Goal: Task Accomplishment & Management: Complete application form

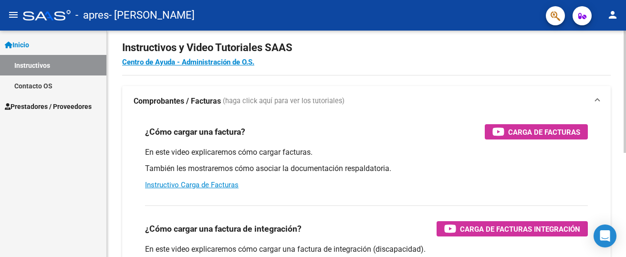
scroll to position [17, 0]
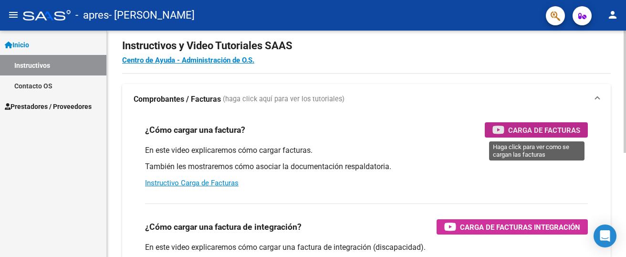
click at [522, 129] on span "Carga de Facturas" at bounding box center [544, 130] width 72 height 12
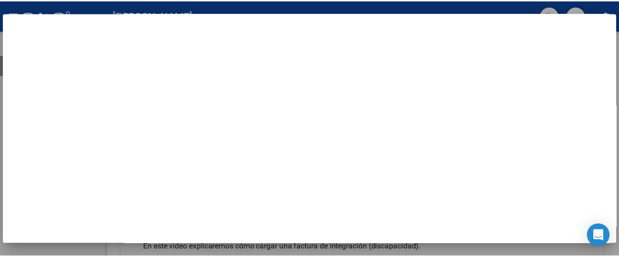
scroll to position [0, 0]
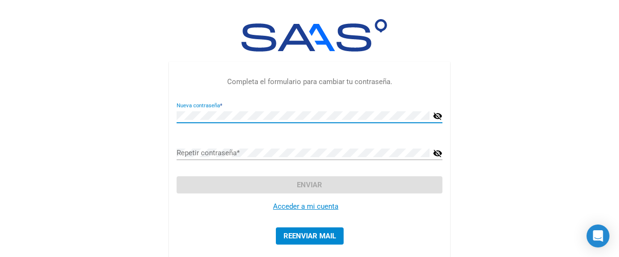
click at [436, 117] on mat-icon "visibility_off" at bounding box center [438, 115] width 10 height 11
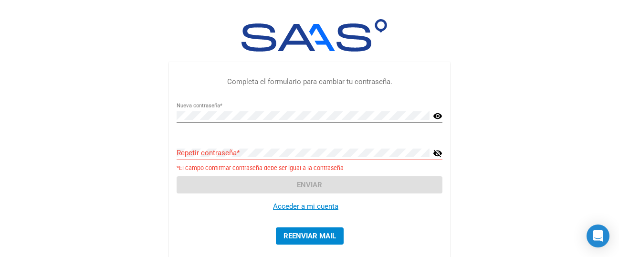
click at [318, 208] on link "Acceder a mi cuenta" at bounding box center [305, 206] width 65 height 9
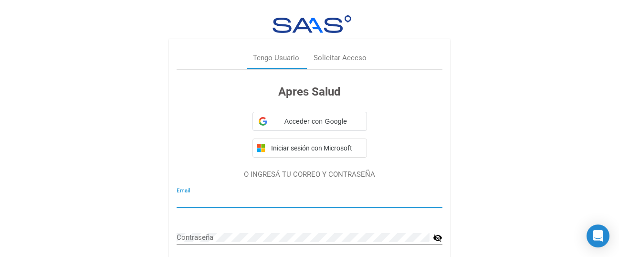
type input "[EMAIL_ADDRESS][DOMAIN_NAME]"
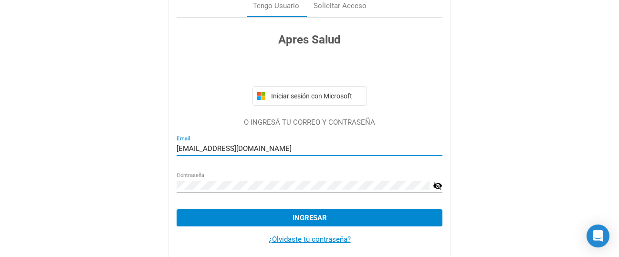
scroll to position [55, 0]
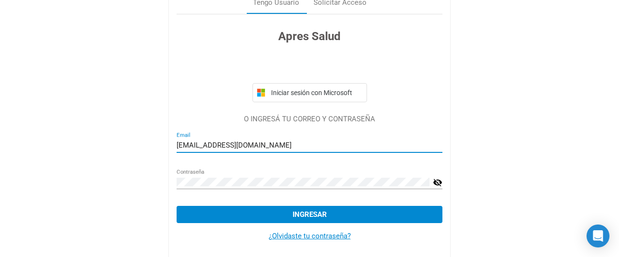
click at [437, 184] on mat-icon "visibility_off" at bounding box center [438, 181] width 10 height 11
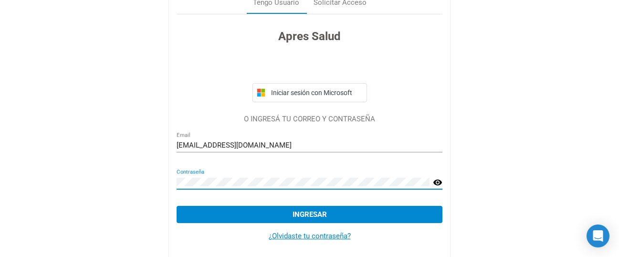
click at [309, 214] on span "Ingresar" at bounding box center [309, 214] width 34 height 9
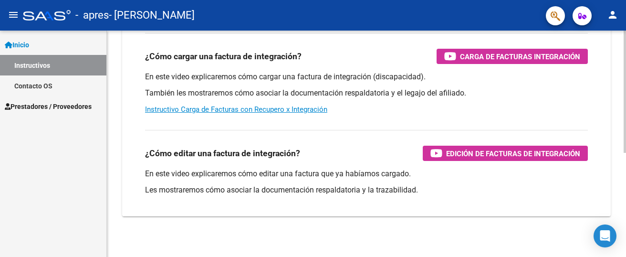
scroll to position [107, 0]
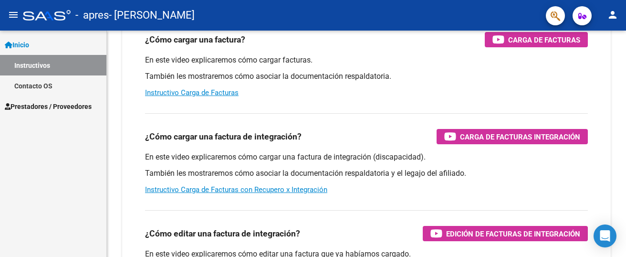
click at [68, 110] on span "Prestadores / Proveedores" at bounding box center [48, 106] width 87 height 10
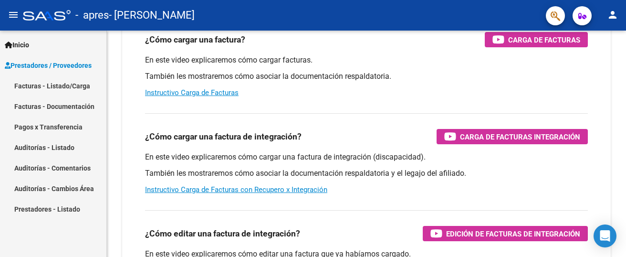
click at [59, 89] on link "Facturas - Listado/Carga" at bounding box center [53, 85] width 106 height 21
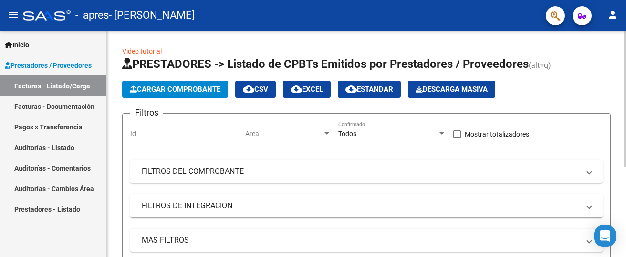
scroll to position [2, 0]
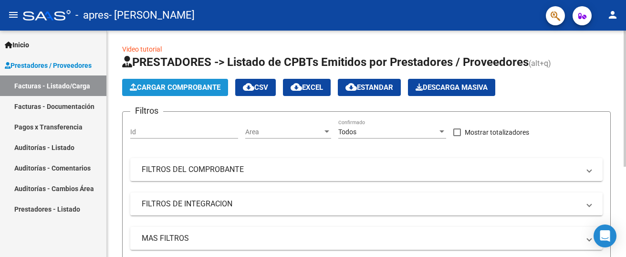
click at [199, 90] on span "Cargar Comprobante" at bounding box center [175, 87] width 91 height 9
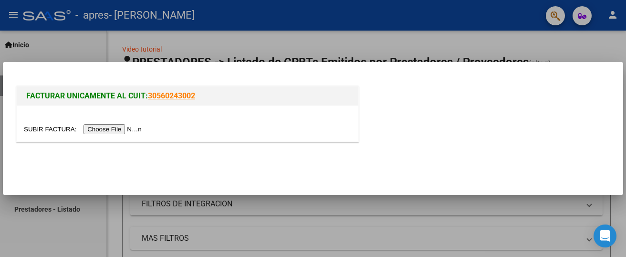
click at [110, 129] on input "file" at bounding box center [84, 129] width 121 height 10
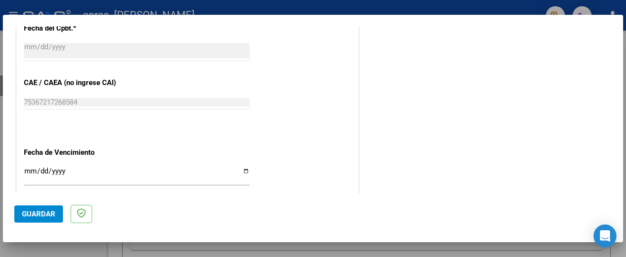
scroll to position [469, 0]
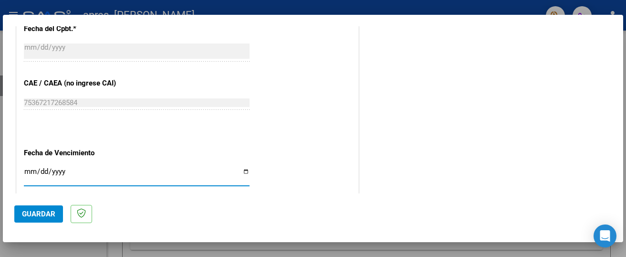
click at [242, 172] on input "Ingresar la fecha" at bounding box center [137, 174] width 226 height 15
type input "[DATE]"
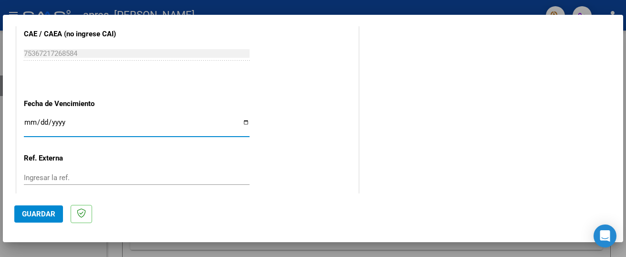
scroll to position [519, 0]
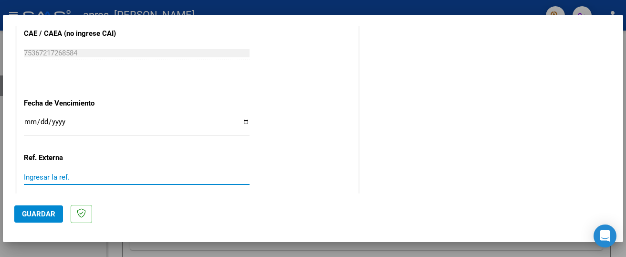
click at [177, 175] on input "Ingresar la ref." at bounding box center [137, 177] width 226 height 9
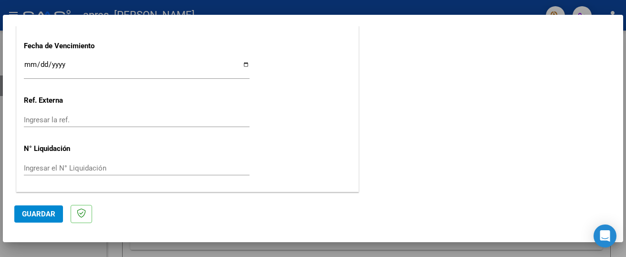
scroll to position [577, 0]
click at [41, 216] on span "Guardar" at bounding box center [38, 213] width 33 height 9
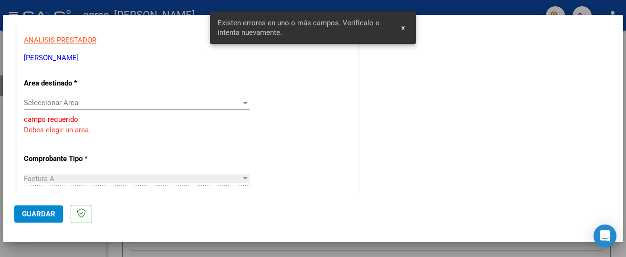
scroll to position [175, 0]
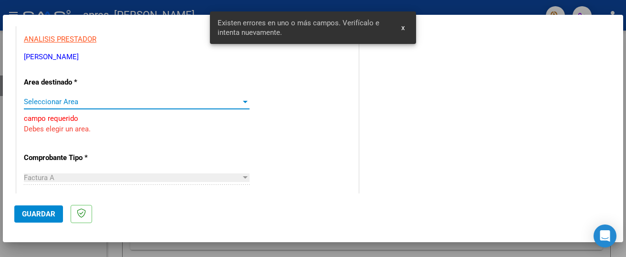
click at [244, 103] on div at bounding box center [245, 102] width 9 height 8
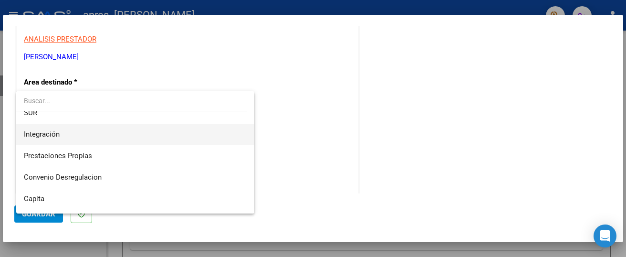
scroll to position [0, 0]
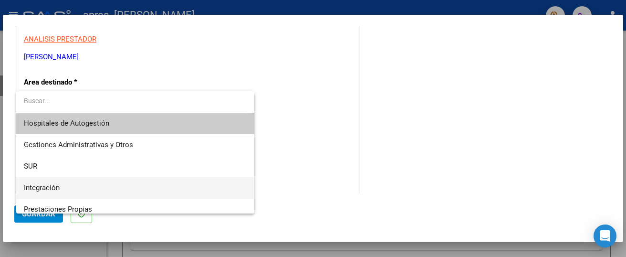
click at [143, 183] on span "Integración" at bounding box center [135, 187] width 223 height 21
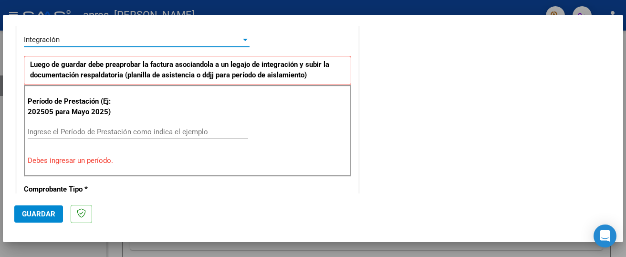
scroll to position [239, 0]
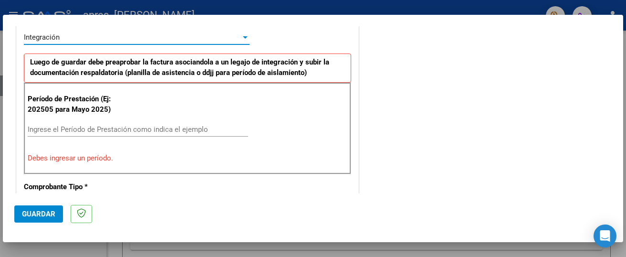
click at [202, 131] on input "Ingrese el Período de Prestación como indica el ejemplo" at bounding box center [138, 129] width 220 height 9
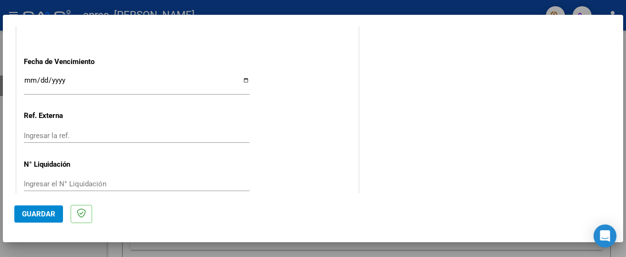
scroll to position [673, 0]
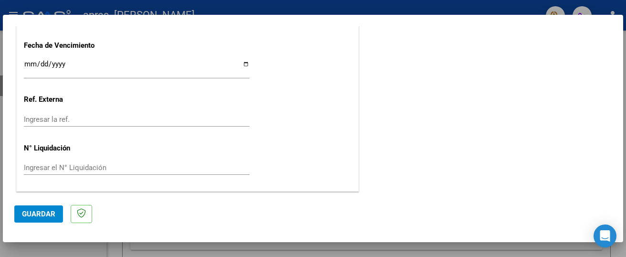
type input "202508"
click at [41, 211] on span "Guardar" at bounding box center [38, 213] width 33 height 9
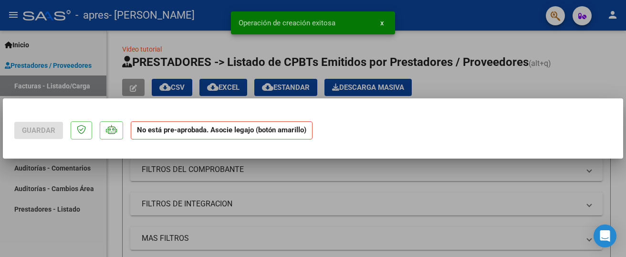
scroll to position [0, 0]
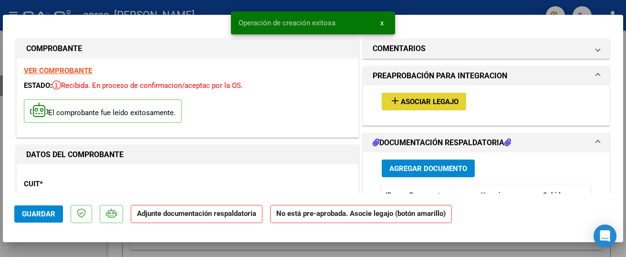
click at [393, 100] on mat-icon "add" at bounding box center [394, 100] width 11 height 11
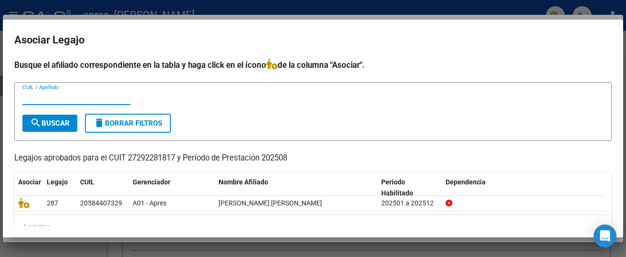
scroll to position [18, 0]
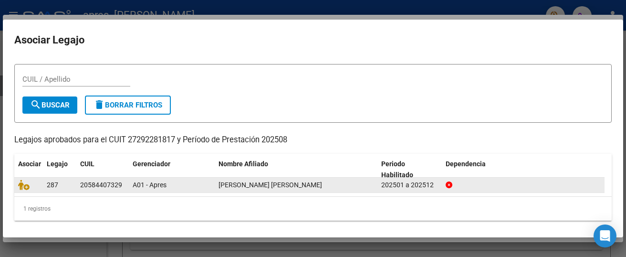
click at [328, 187] on div "[PERSON_NAME] [PERSON_NAME]" at bounding box center [295, 184] width 155 height 11
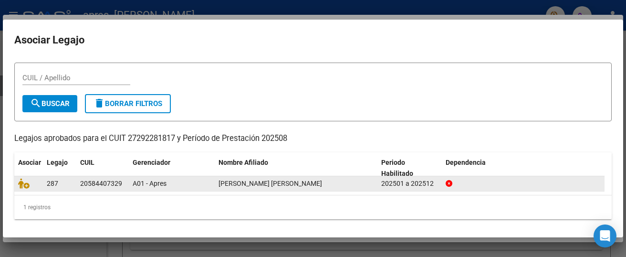
scroll to position [21, 0]
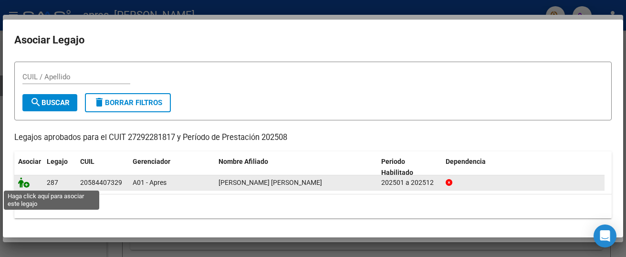
click at [22, 180] on icon at bounding box center [23, 182] width 11 height 10
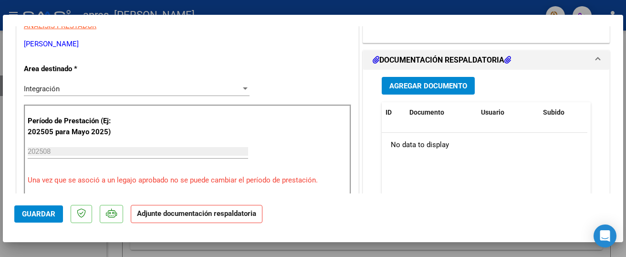
scroll to position [214, 0]
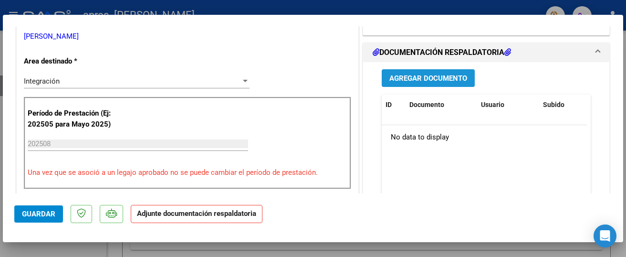
click at [449, 83] on button "Agregar Documento" at bounding box center [428, 78] width 93 height 18
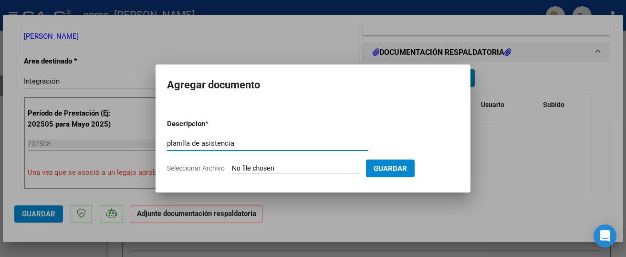
type input "planilla de asistencia"
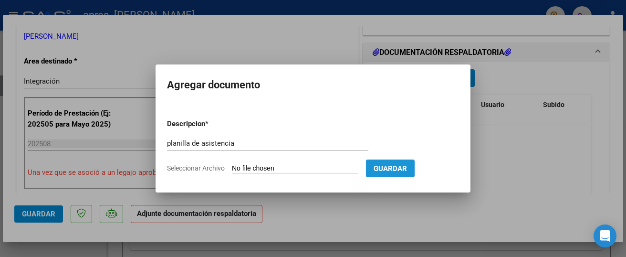
click at [387, 175] on button "Guardar" at bounding box center [390, 168] width 49 height 18
click at [300, 170] on input "Seleccionar Archivo" at bounding box center [295, 168] width 126 height 9
type input "C:\fakepath\WhatsApp Image [DATE] 12.24.31 PM.jpeg"
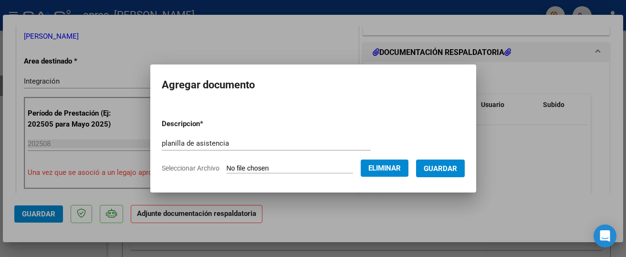
click at [429, 170] on span "Guardar" at bounding box center [440, 168] width 33 height 9
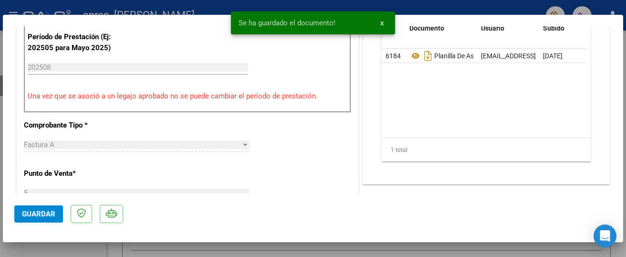
scroll to position [353, 0]
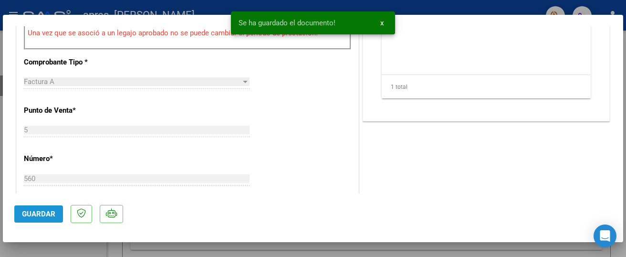
click at [28, 219] on button "Guardar" at bounding box center [38, 213] width 49 height 17
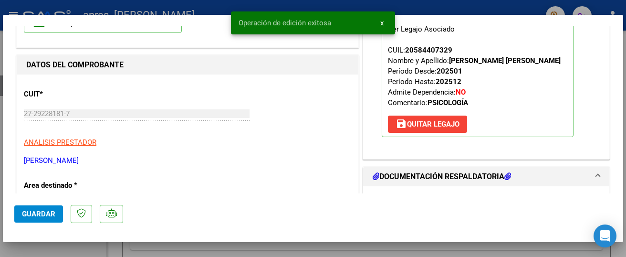
scroll to position [0, 0]
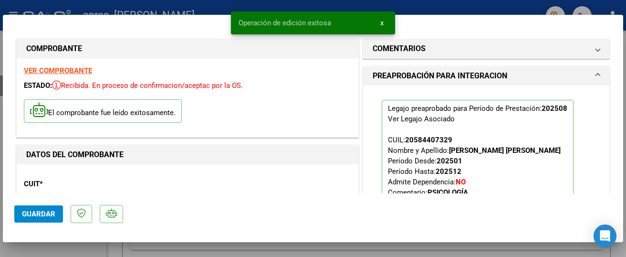
click at [60, 72] on strong "VER COMPROBANTE" at bounding box center [58, 70] width 68 height 9
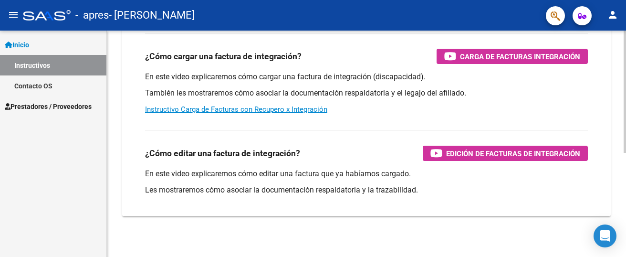
scroll to position [192, 0]
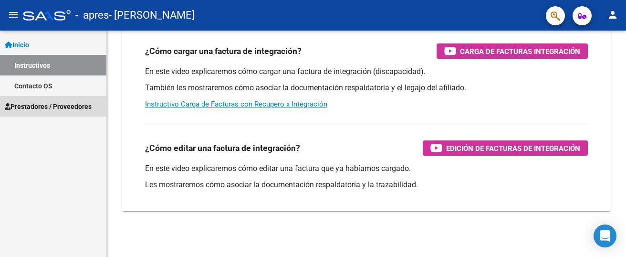
click at [43, 114] on link "Prestadores / Proveedores" at bounding box center [53, 106] width 106 height 21
click at [81, 105] on span "Prestadores / Proveedores" at bounding box center [48, 106] width 87 height 10
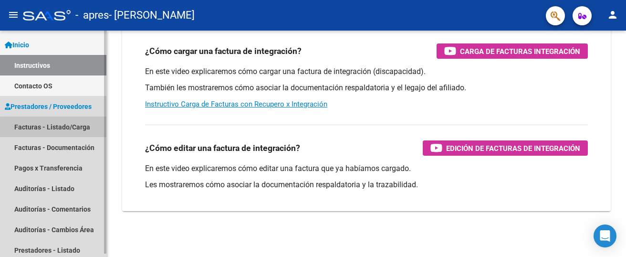
click at [71, 128] on link "Facturas - Listado/Carga" at bounding box center [53, 126] width 106 height 21
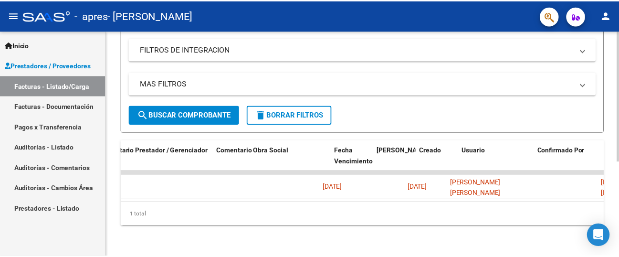
scroll to position [0, 1522]
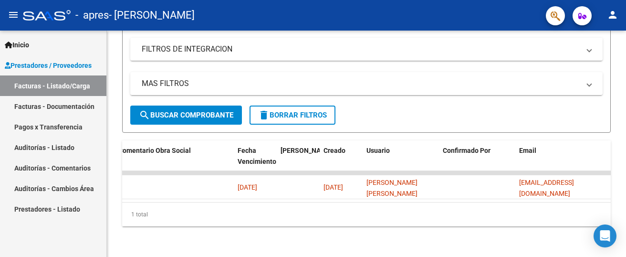
click at [609, 14] on mat-icon "person" at bounding box center [612, 14] width 11 height 11
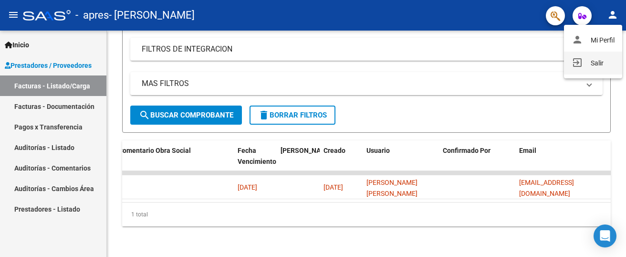
click at [600, 66] on button "exit_to_app Salir" at bounding box center [593, 63] width 58 height 23
